Goal: Task Accomplishment & Management: Complete application form

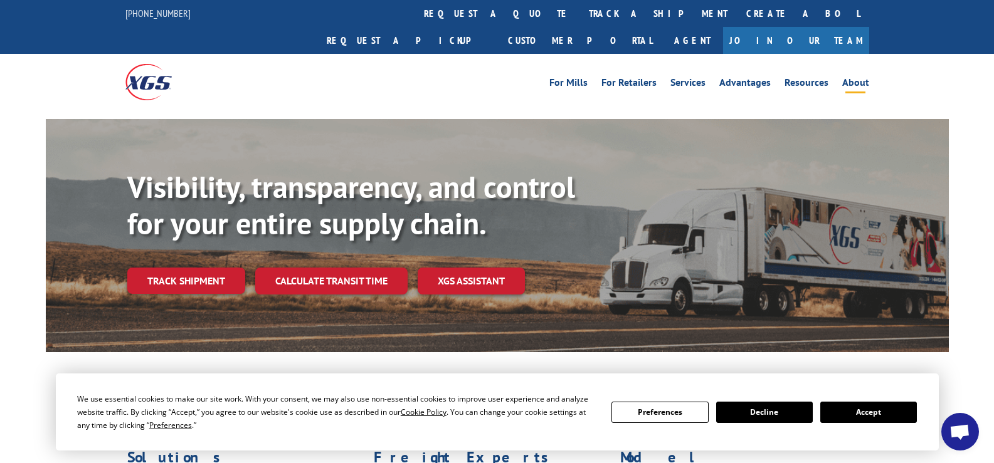
click at [865, 78] on link "About" at bounding box center [855, 85] width 27 height 14
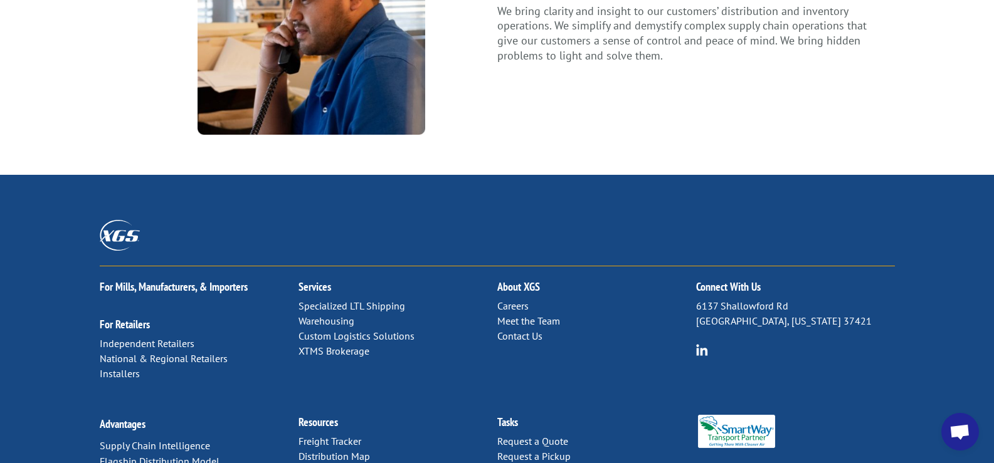
scroll to position [1630, 0]
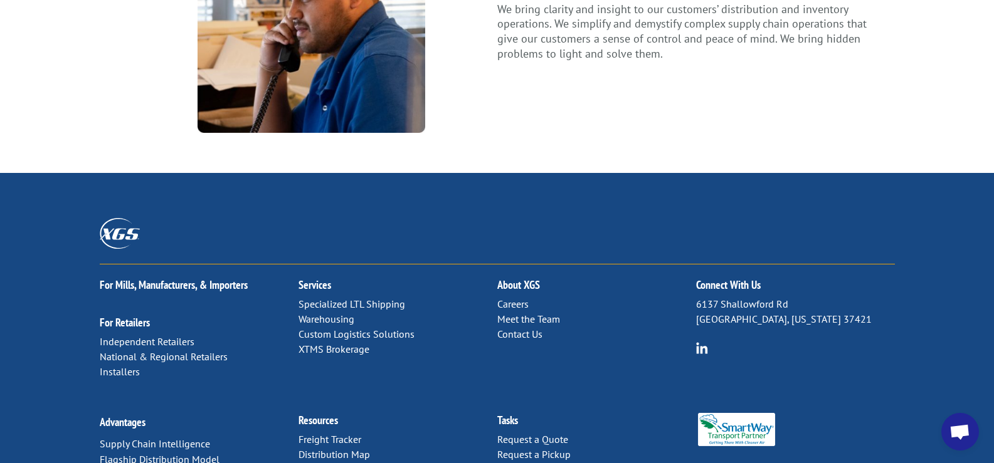
click at [524, 328] on link "Contact Us" at bounding box center [519, 334] width 45 height 13
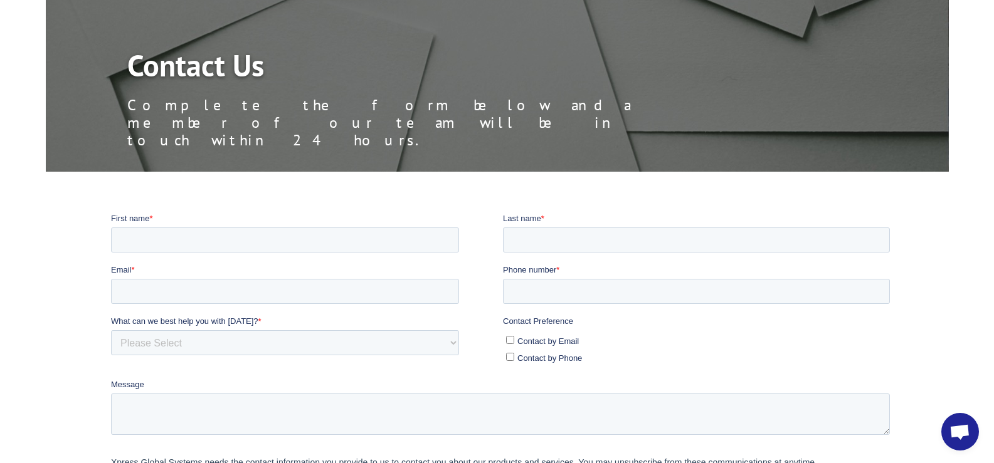
scroll to position [125, 0]
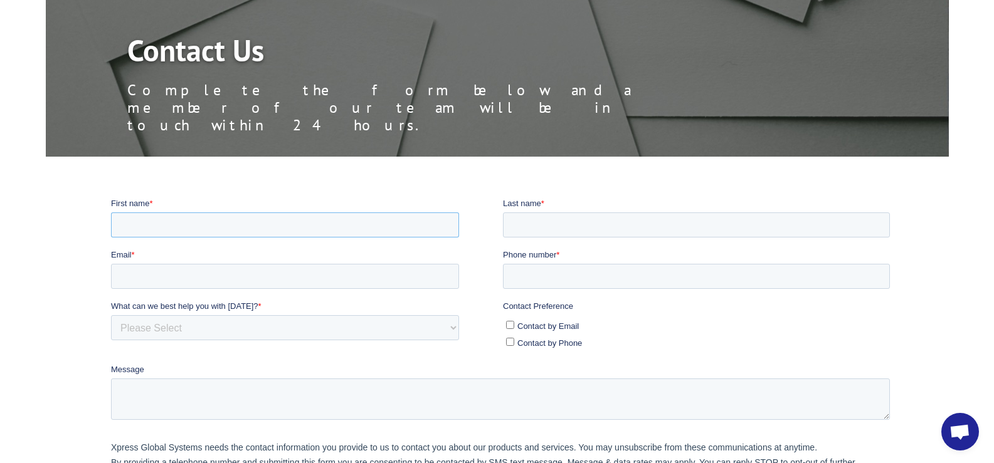
click at [215, 225] on input "First name *" at bounding box center [284, 224] width 348 height 25
type input "PRISILA"
click at [537, 215] on input "Last name *" at bounding box center [695, 224] width 387 height 25
type input "[PERSON_NAME]"
click at [127, 269] on input "Email *" at bounding box center [284, 275] width 348 height 25
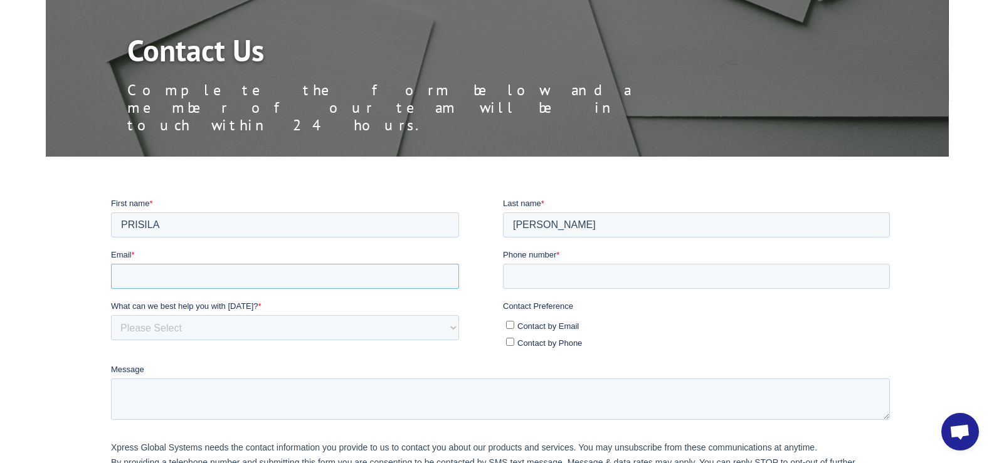
type input "[EMAIL_ADDRESS][DOMAIN_NAME]"
click at [532, 271] on input "Phone number *" at bounding box center [695, 275] width 387 height 25
type input "19092305400"
click at [220, 327] on select "Please Select Quoting, Opening New Account, or New Business Opportunity Shipmen…" at bounding box center [284, 327] width 348 height 25
select select "Customer Service"
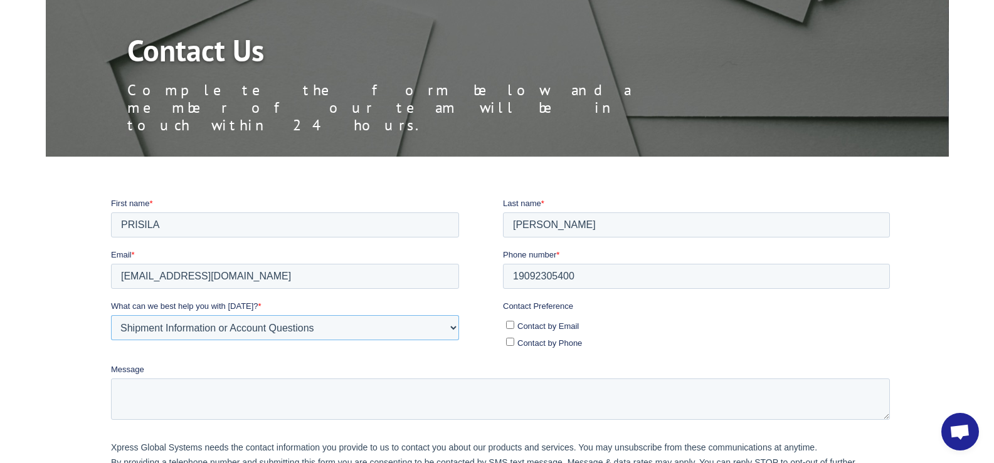
click at [110, 315] on select "Please Select Quoting, Opening New Account, or New Business Opportunity Shipmen…" at bounding box center [284, 327] width 348 height 25
click at [511, 322] on input "Contact by Email" at bounding box center [509, 324] width 8 height 8
checkbox input "true"
click at [512, 344] on input "Contact by Phone" at bounding box center [509, 341] width 8 height 8
checkbox input "true"
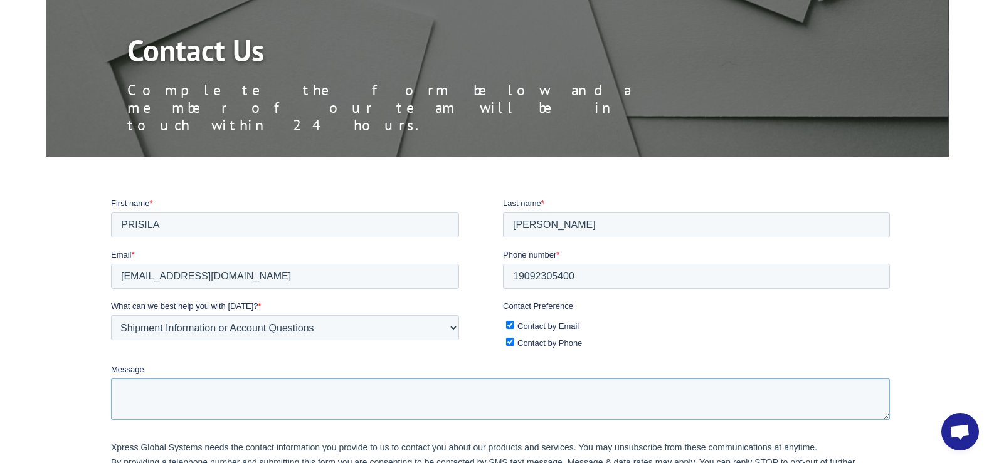
click at [374, 391] on textarea "Message" at bounding box center [499, 398] width 779 height 41
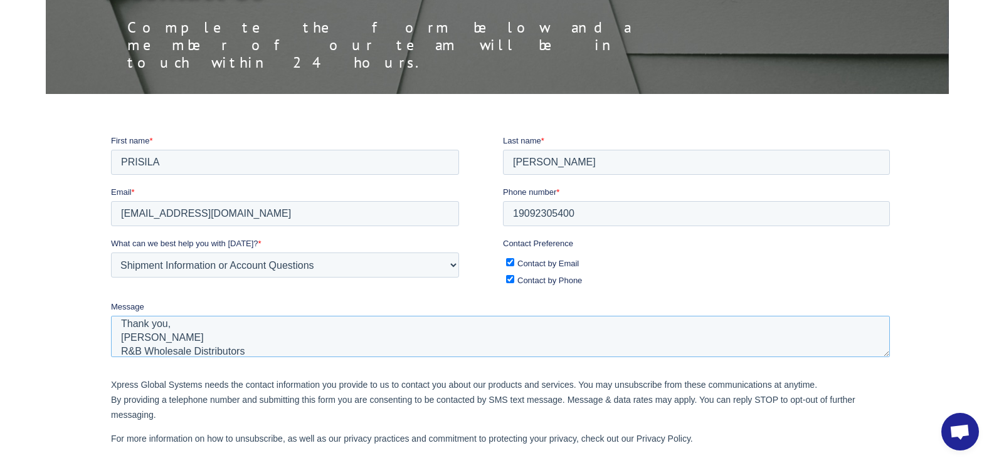
scroll to position [124, 0]
type textarea "Hello, We had a shipment picked up [DATE] that was scheduled through [PERSON_NA…"
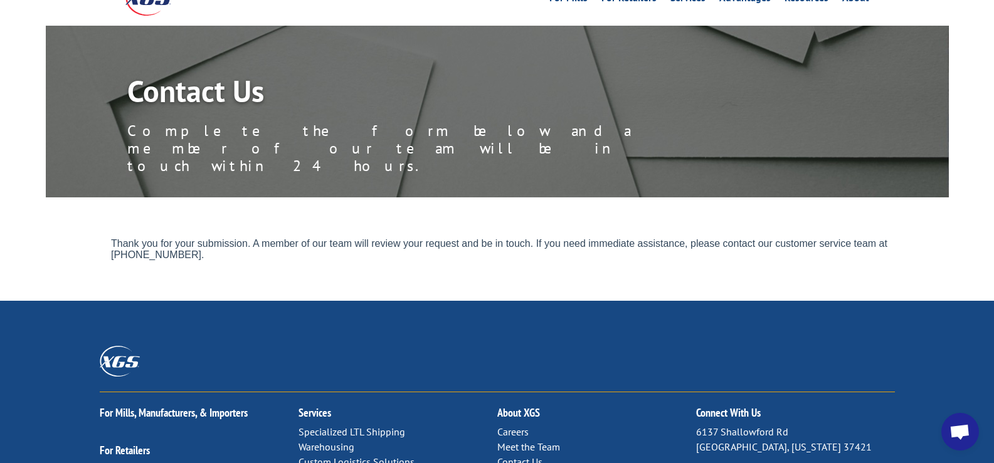
scroll to position [0, 0]
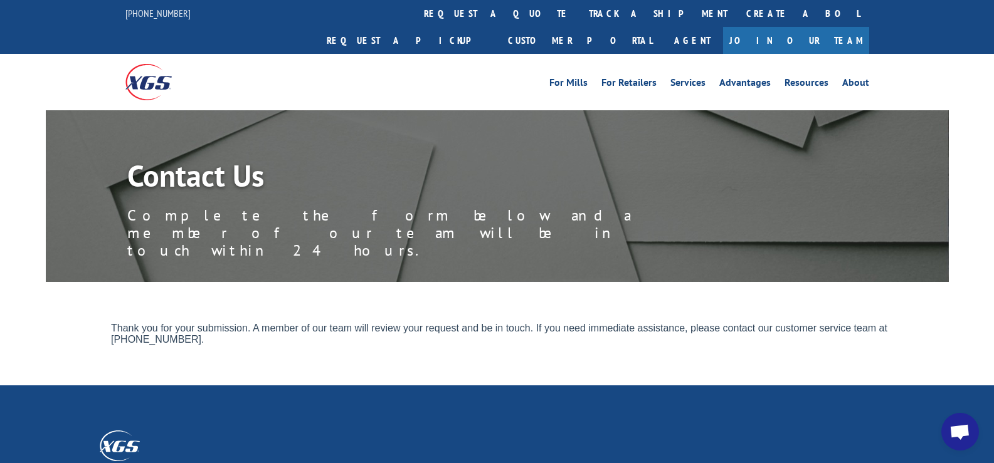
click at [910, 312] on div "Contact Us Complete the form below and a member of our team will be in touch wi…" at bounding box center [497, 459] width 994 height 699
